Goal: Transaction & Acquisition: Purchase product/service

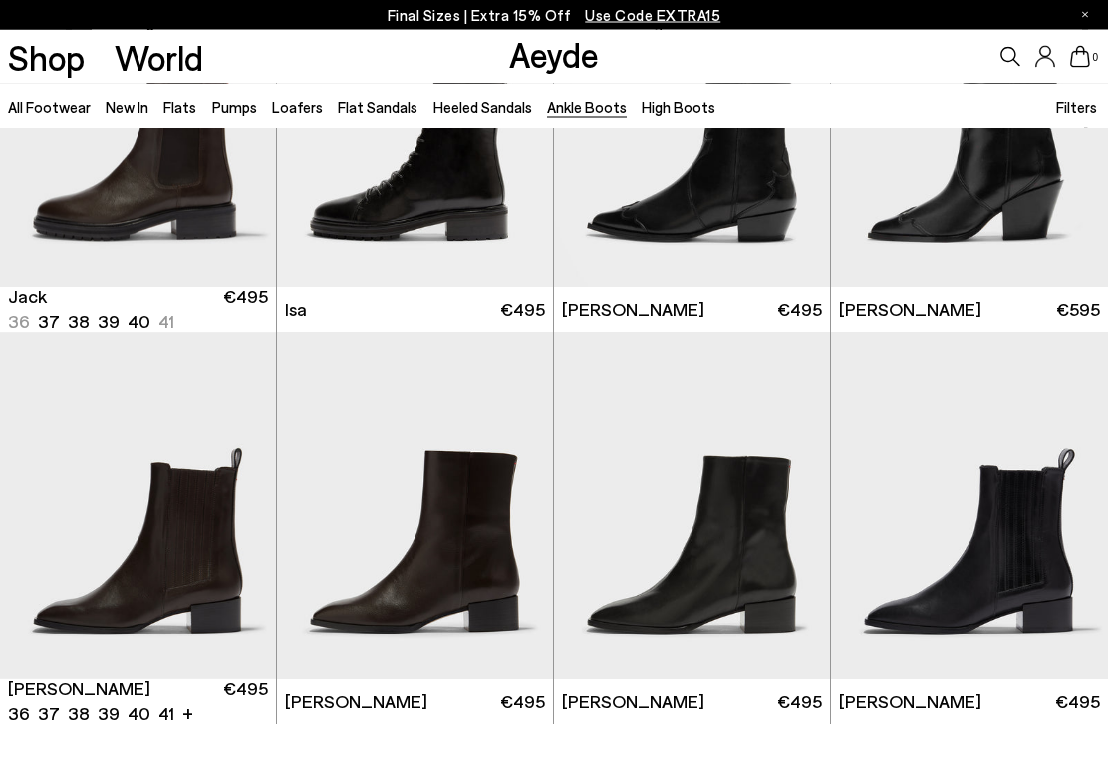
scroll to position [2933, 0]
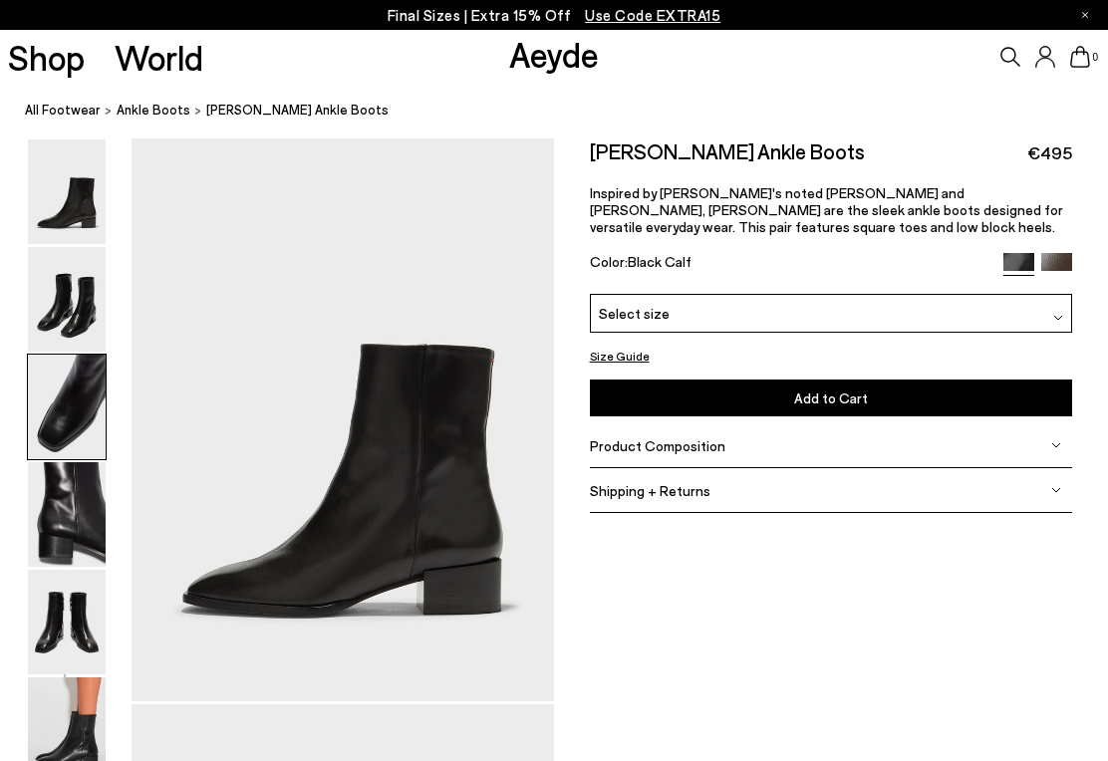
scroll to position [1133, 0]
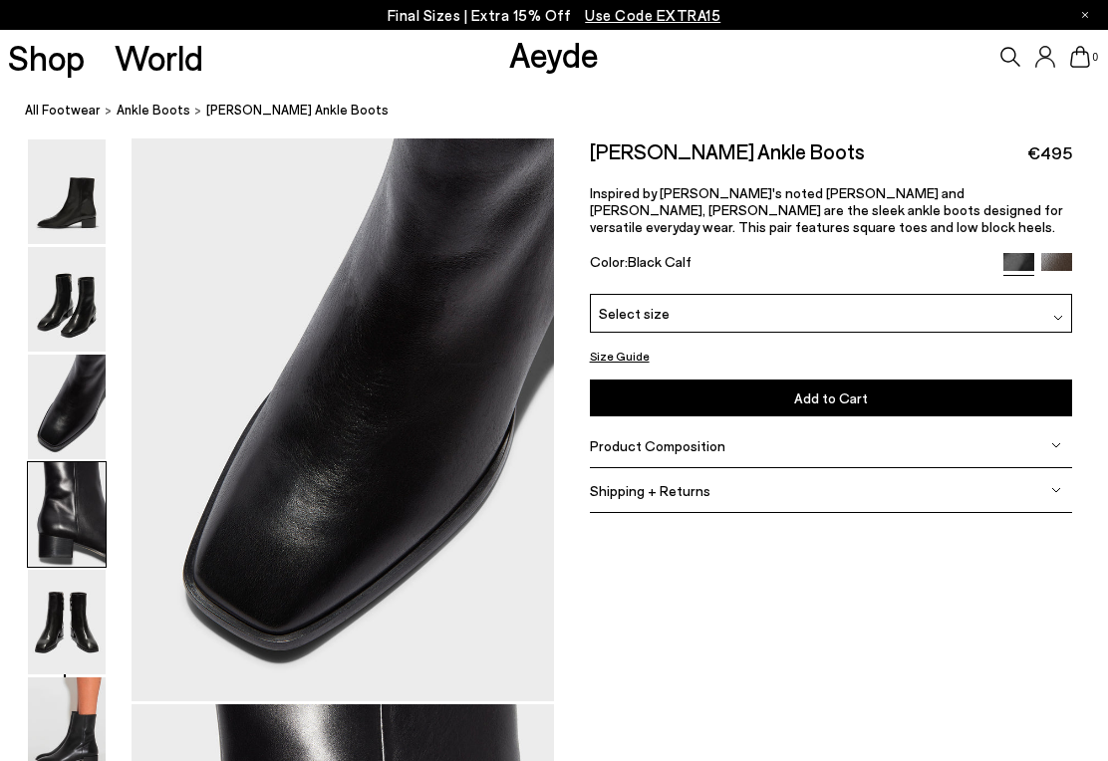
click at [62, 247] on img at bounding box center [67, 299] width 78 height 105
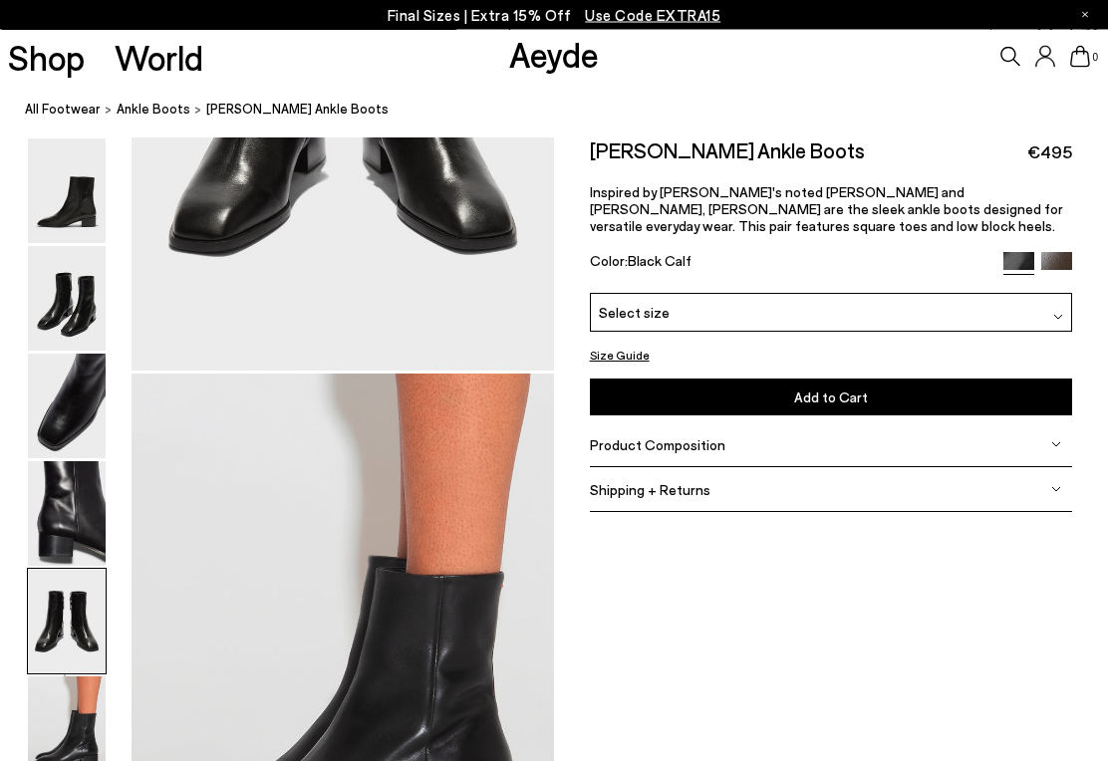
scroll to position [2266, 0]
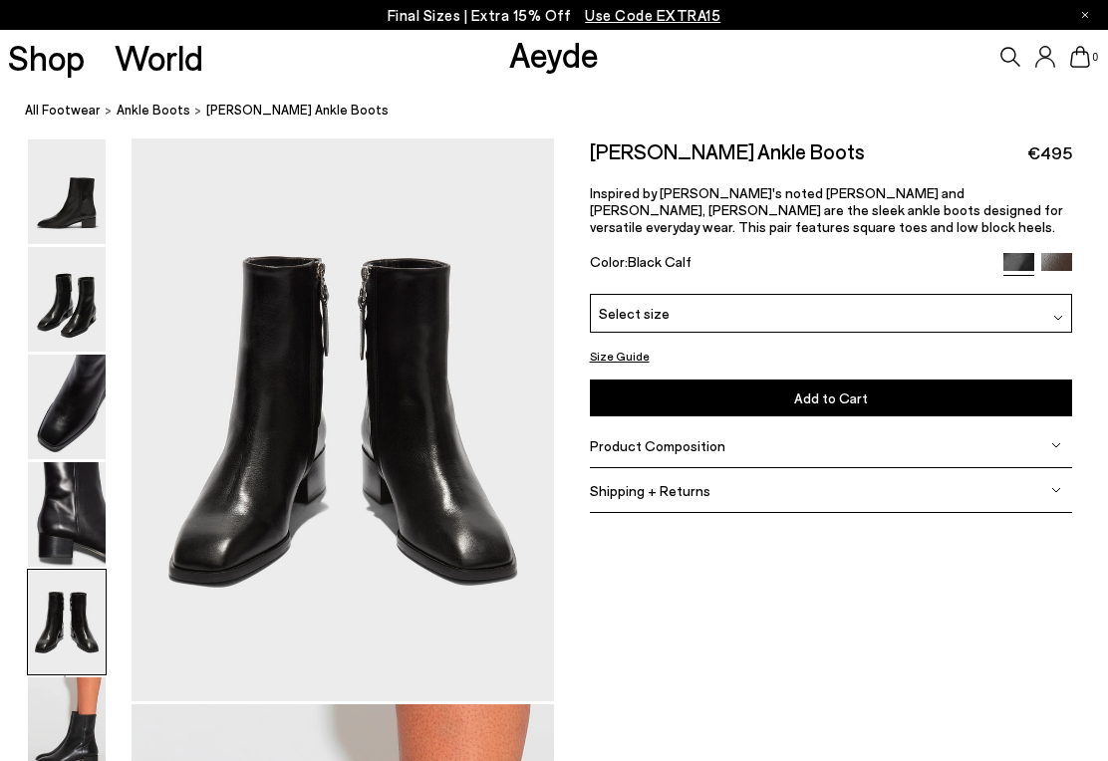
click at [1055, 257] on img at bounding box center [1056, 268] width 31 height 31
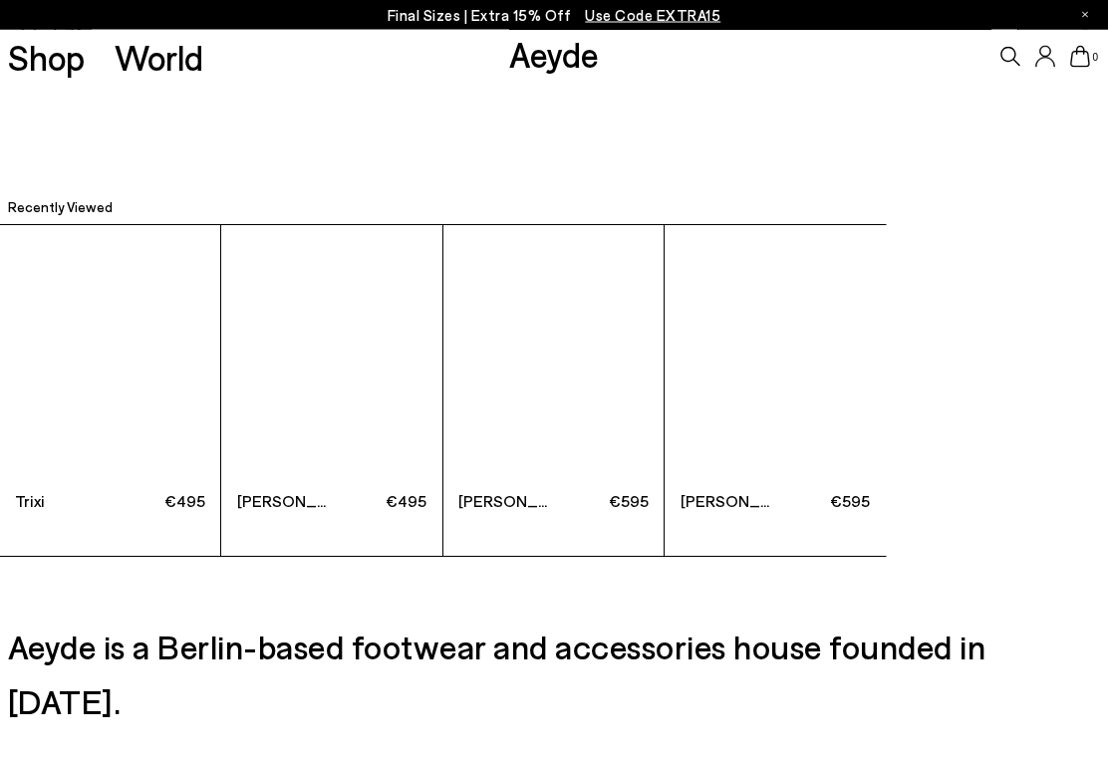
scroll to position [3925, 0]
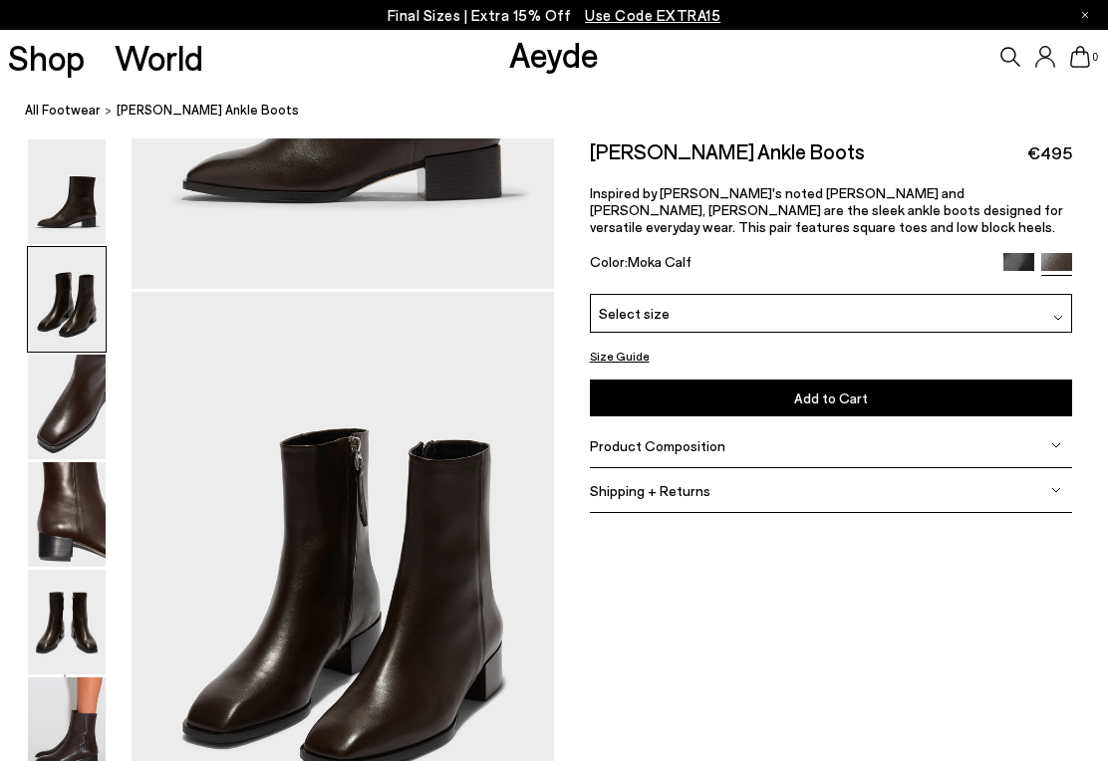
scroll to position [1133, 0]
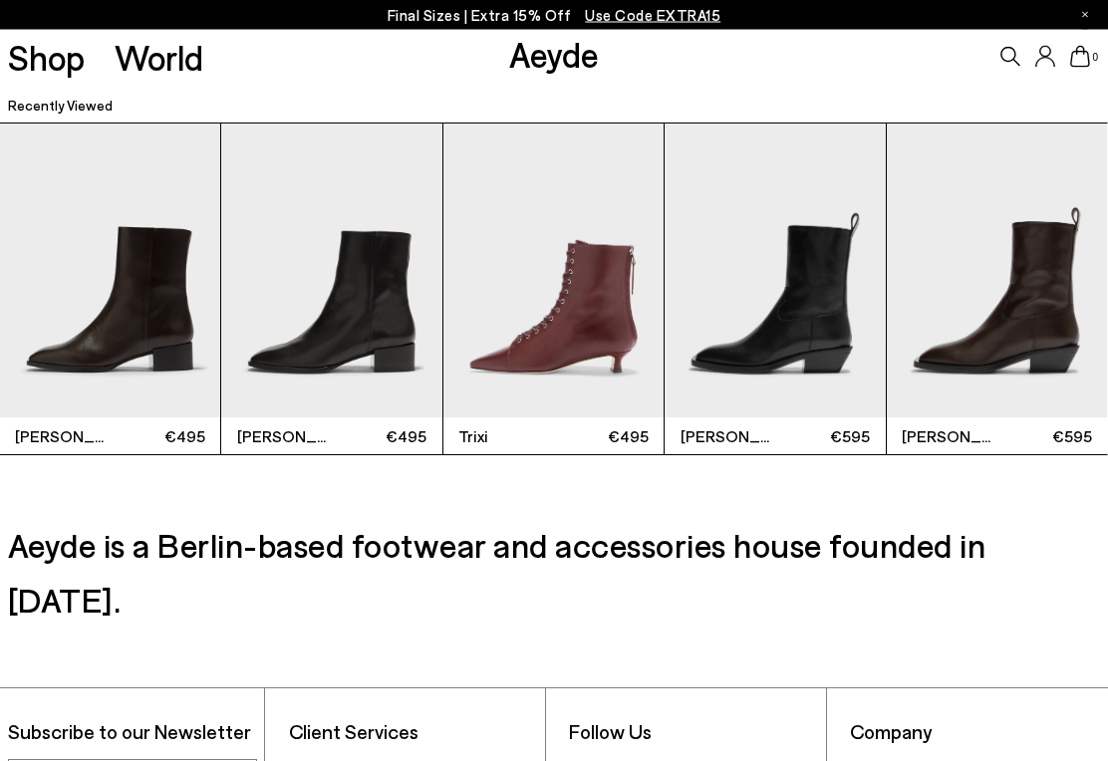
scroll to position [4028, 0]
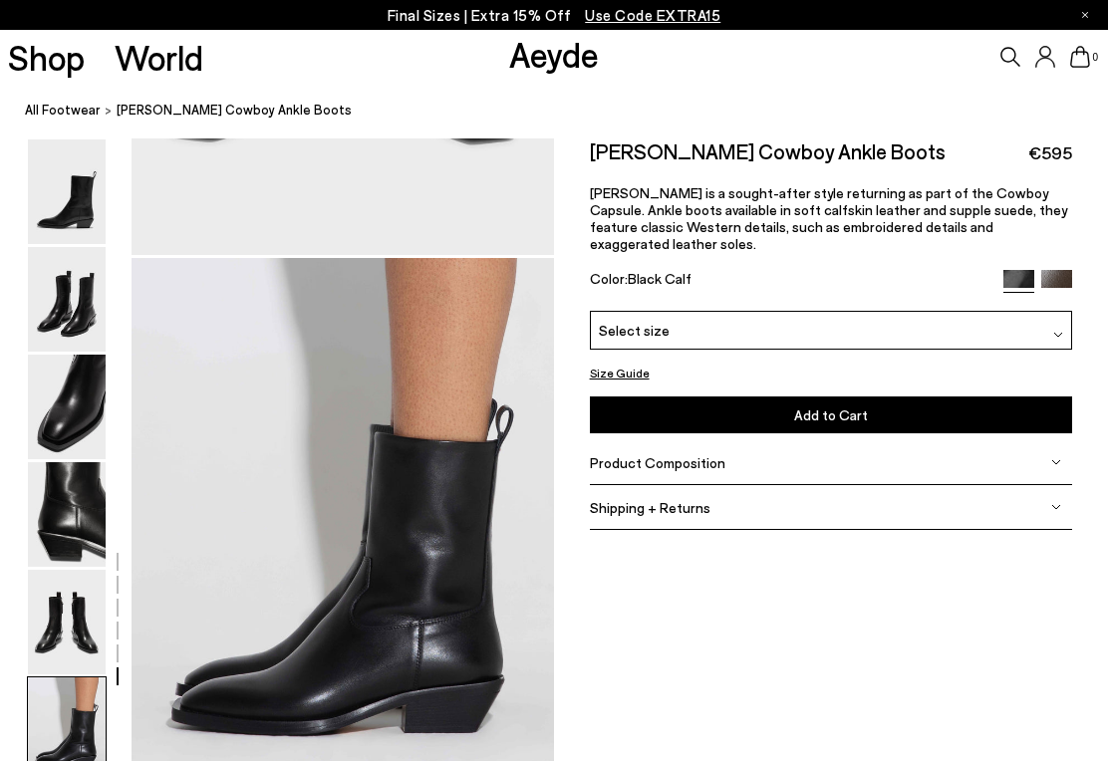
scroll to position [2728, 23]
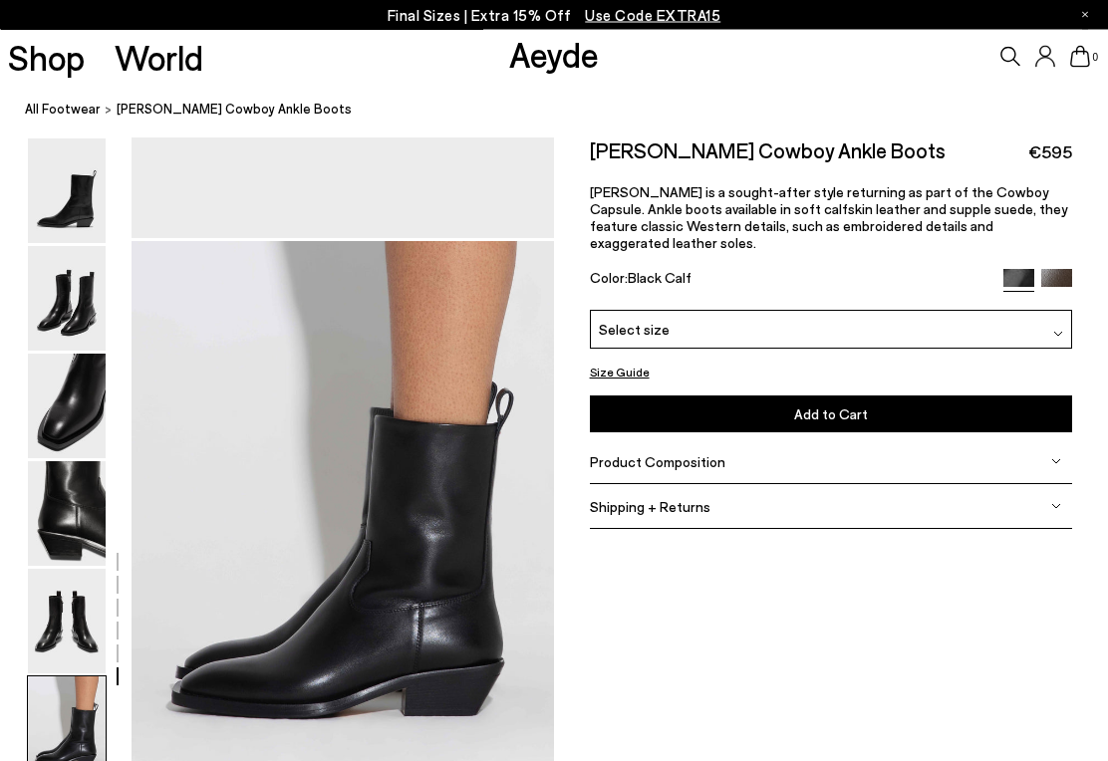
click at [1041, 270] on img at bounding box center [1056, 285] width 31 height 31
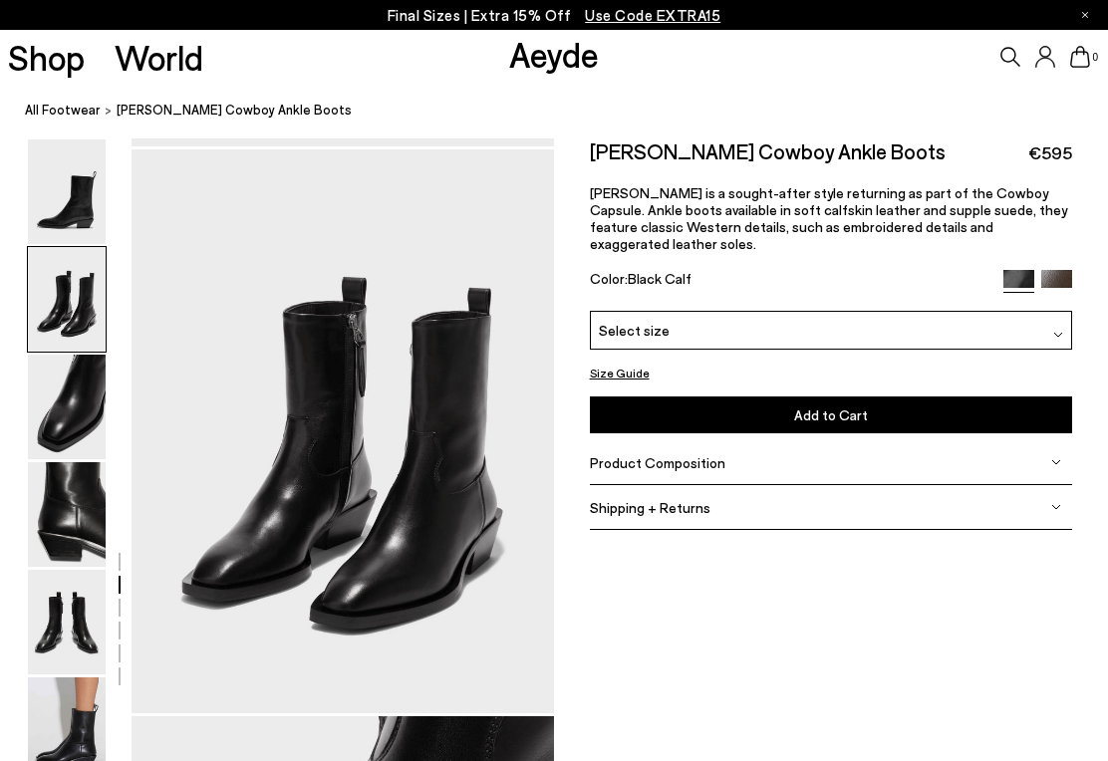
scroll to position [567, 23]
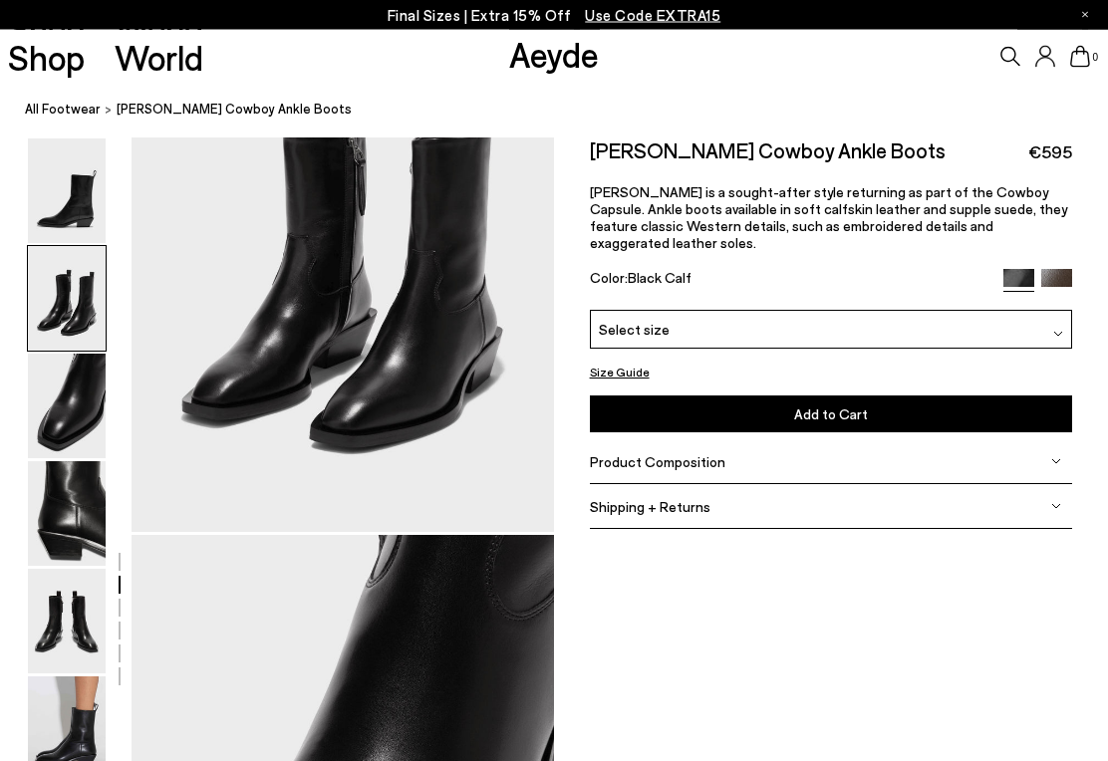
click at [31, 178] on img at bounding box center [67, 191] width 78 height 105
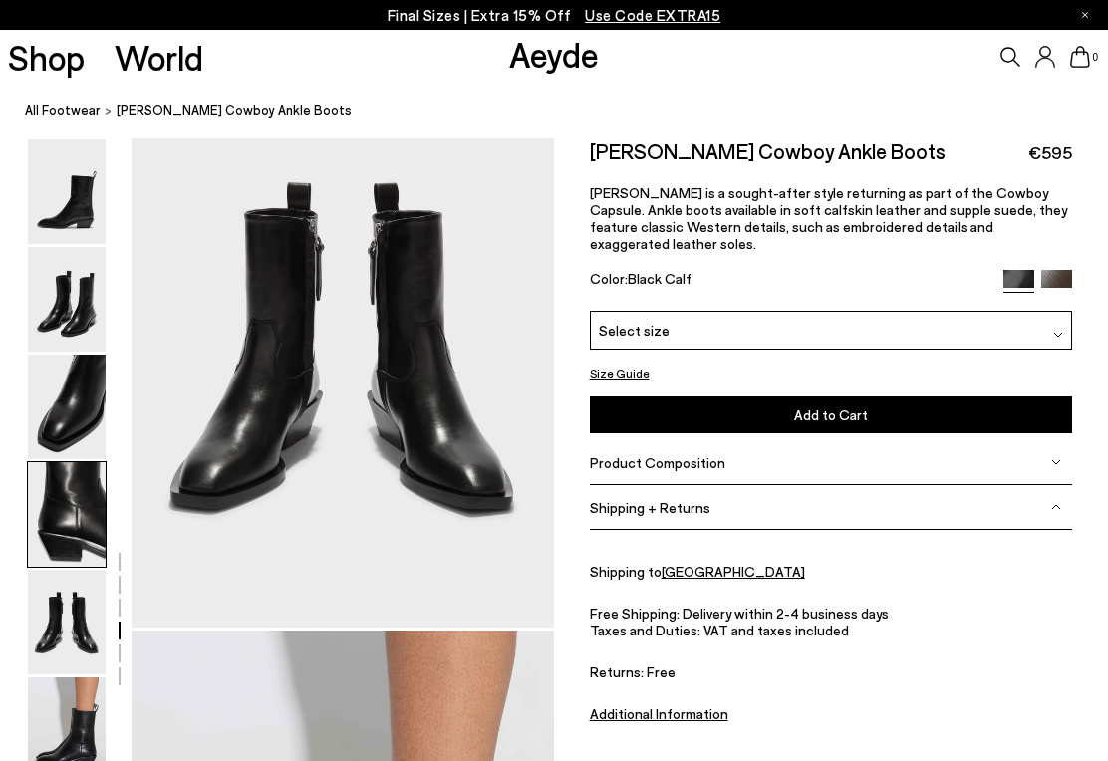
scroll to position [1701, 23]
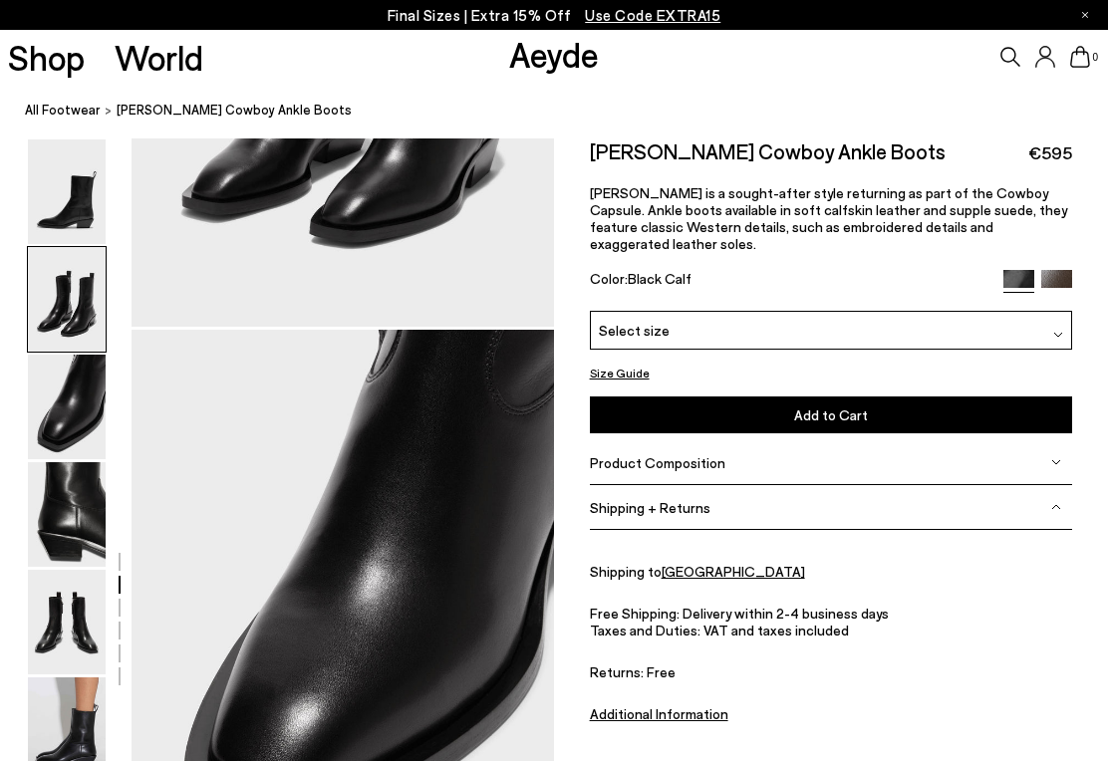
scroll to position [1133, 23]
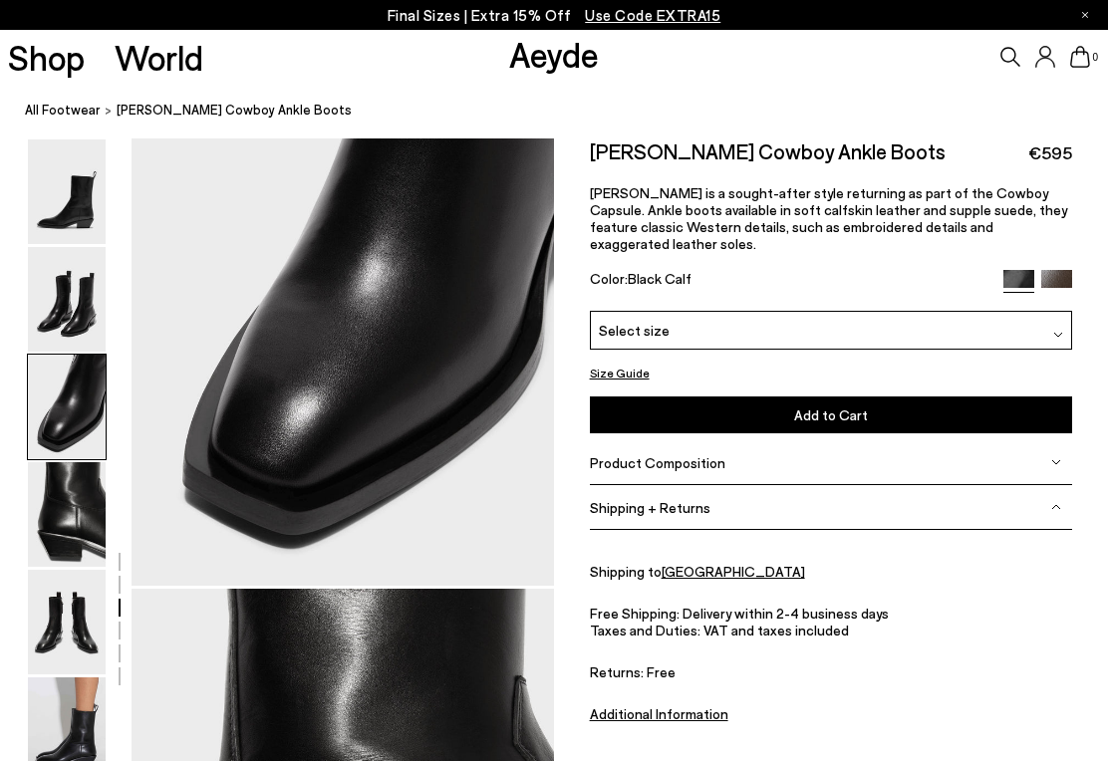
click at [45, 247] on img at bounding box center [67, 299] width 78 height 105
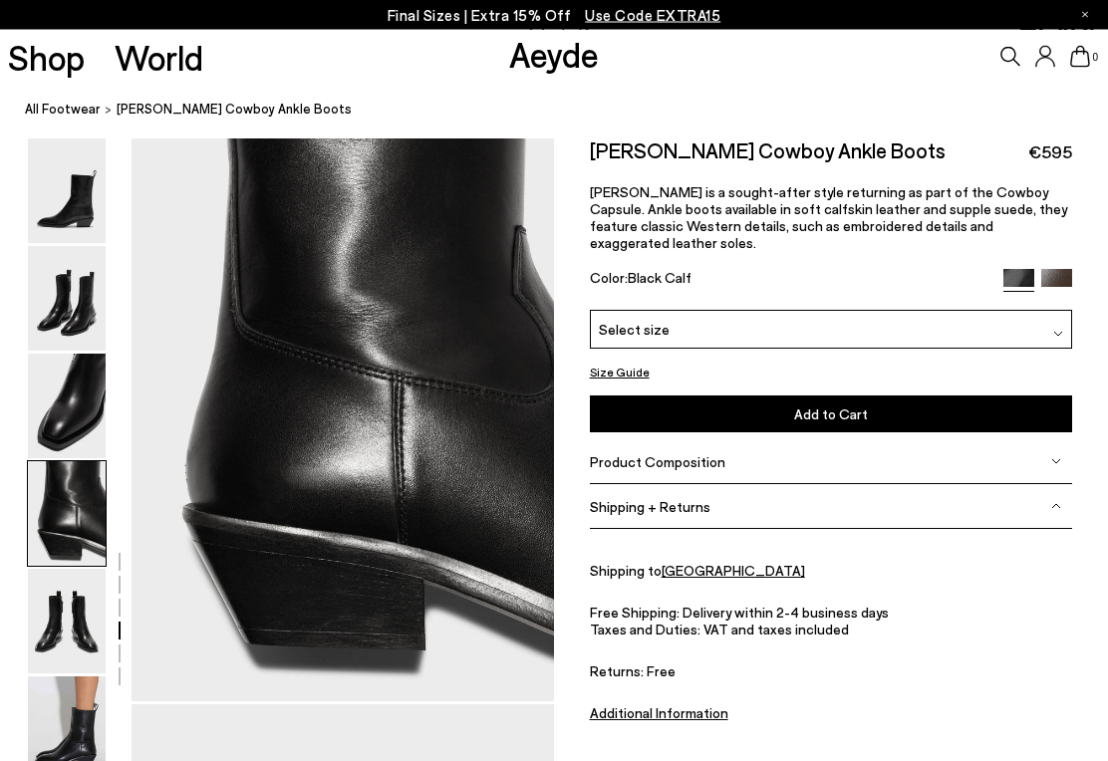
scroll to position [1700, 23]
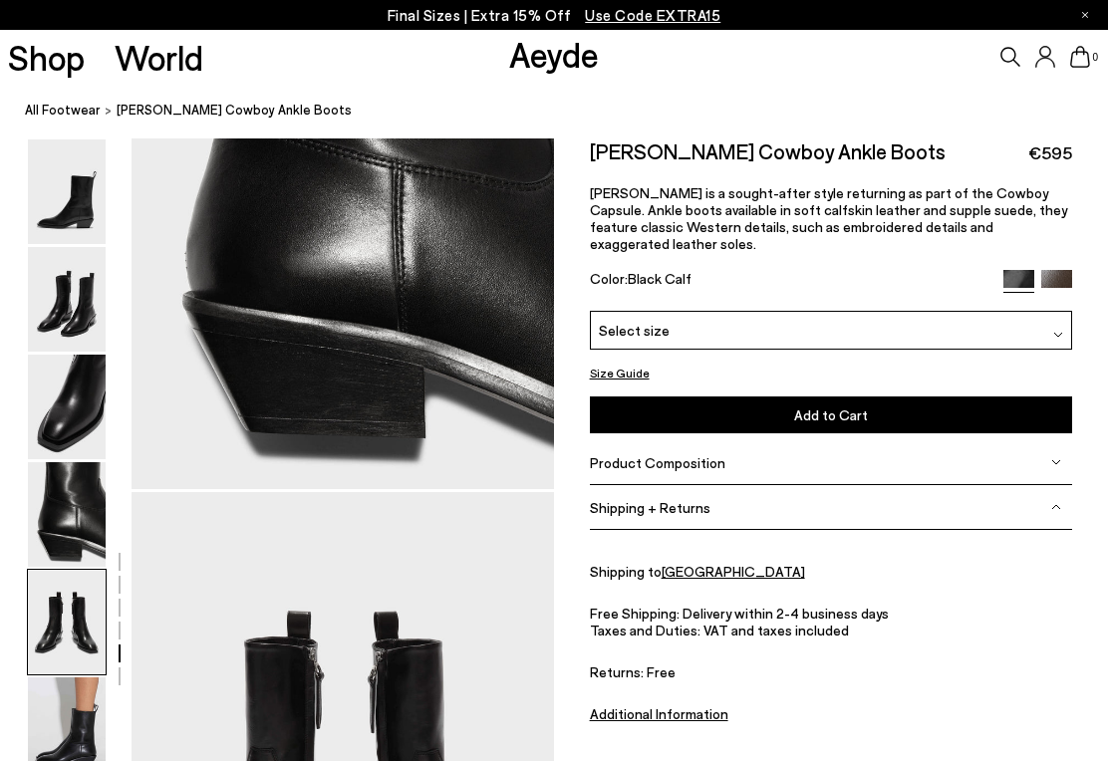
click at [46, 359] on img at bounding box center [67, 407] width 78 height 105
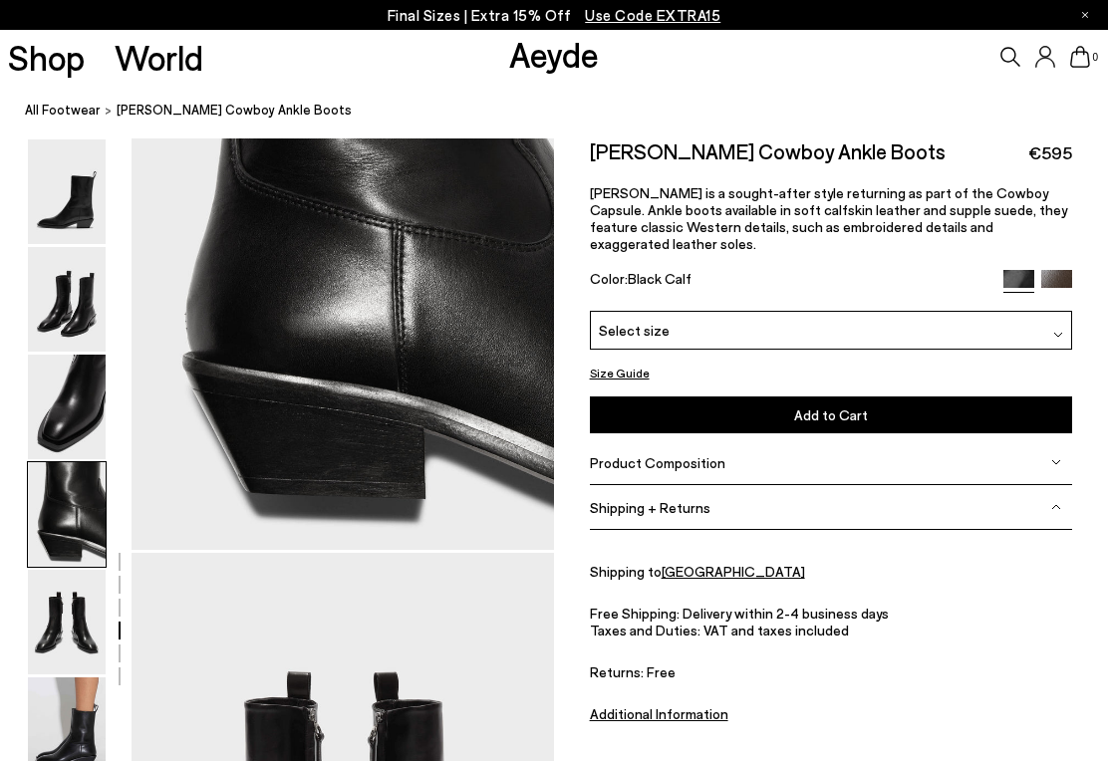
scroll to position [1846, 23]
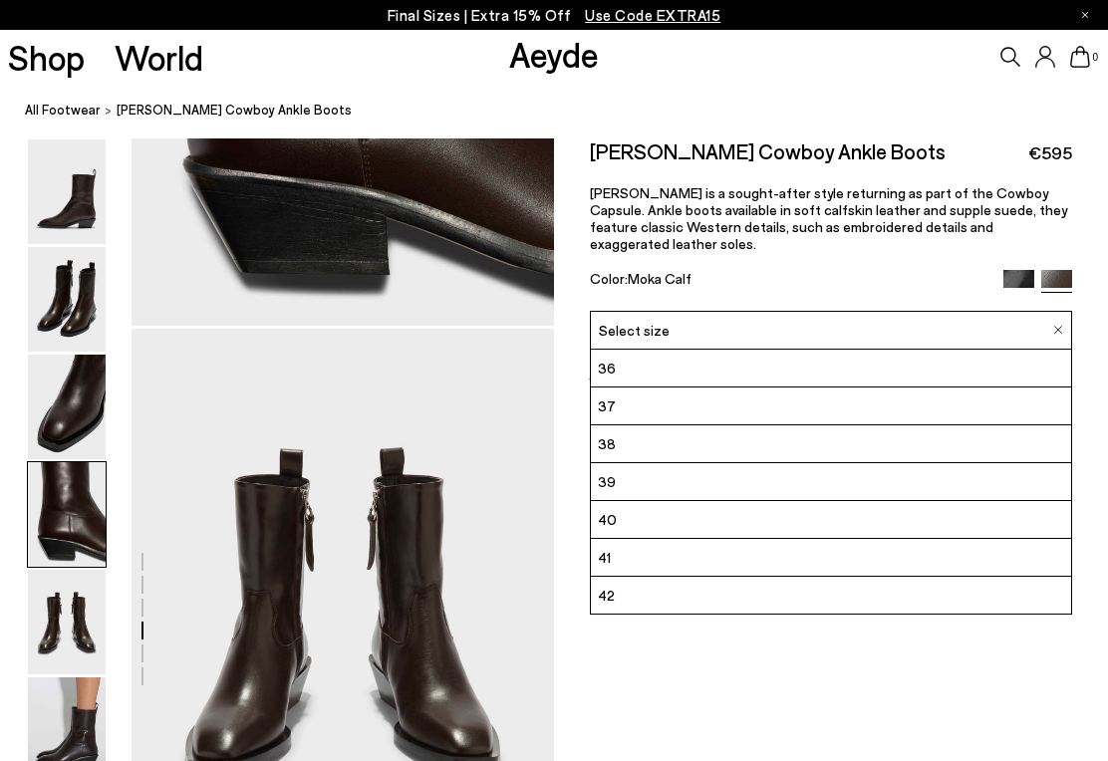
scroll to position [2073, 0]
